Goal: Task Accomplishment & Management: Complete application form

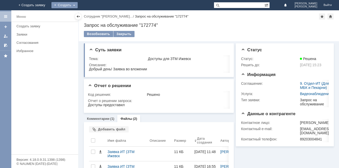
click at [78, 5] on div "Создать" at bounding box center [64, 5] width 26 height 6
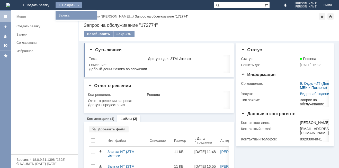
click at [96, 18] on link "Заявка" at bounding box center [76, 15] width 39 height 6
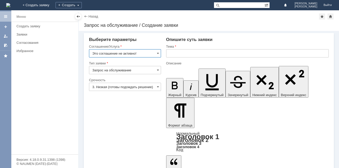
click at [98, 86] on input "3. Низкая (готовы подождать решение)" at bounding box center [125, 87] width 72 height 8
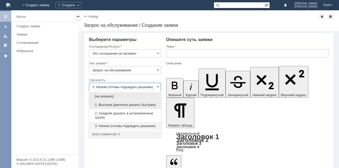
click at [106, 106] on span "1. Высокая (критично решить быстрее)" at bounding box center [124, 105] width 65 height 4
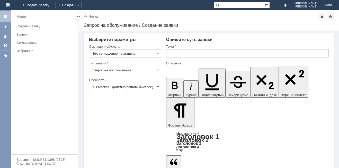
type input "1. Высокая (критично решить быстрее)"
click at [198, 47] on div "Тема" at bounding box center [246, 46] width 161 height 3
click at [199, 52] on input "text" at bounding box center [247, 53] width 163 height 8
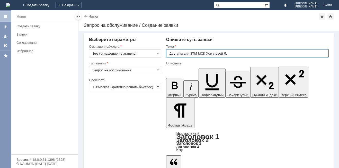
type input "Доступы для ЗТМ МСК Хомутовой Л."
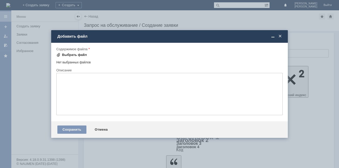
click at [81, 56] on div "Выбрать файл" at bounding box center [74, 55] width 25 height 4
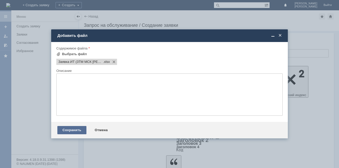
click at [74, 127] on div "Сохранить" at bounding box center [71, 130] width 29 height 8
